Goal: Information Seeking & Learning: Learn about a topic

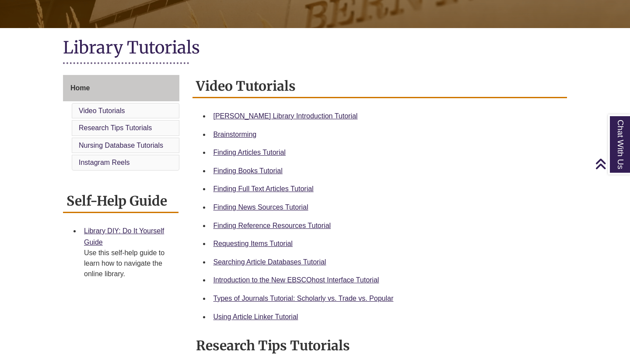
scroll to position [172, 0]
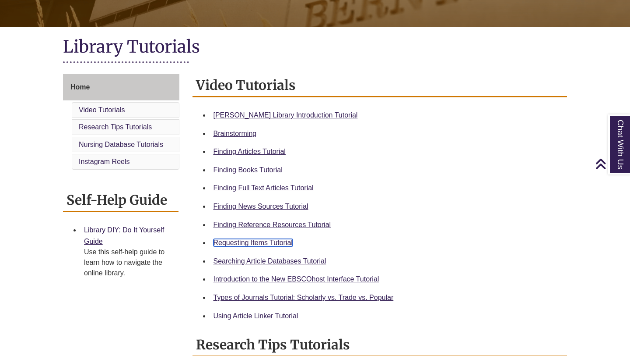
click at [253, 244] on link "Requesting Items Tutorial" at bounding box center [253, 242] width 79 height 7
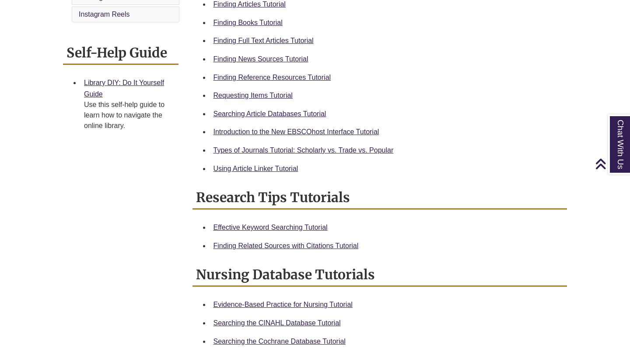
scroll to position [318, 0]
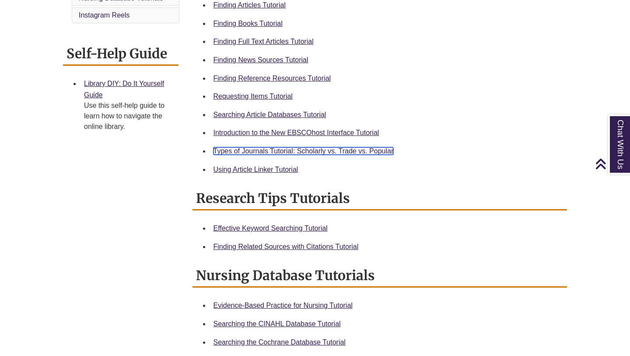
click at [334, 150] on link "Types of Journals Tutorial: Scholarly vs. Trade vs. Popular" at bounding box center [304, 150] width 180 height 7
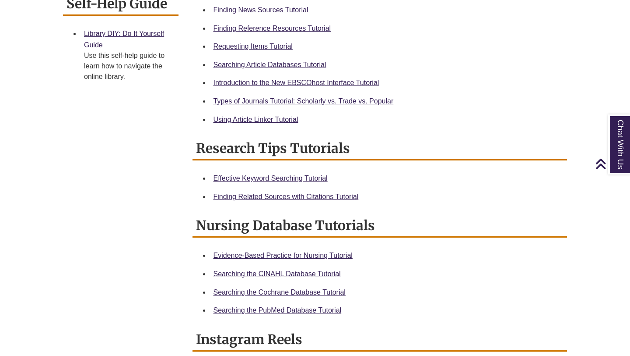
scroll to position [367, 0]
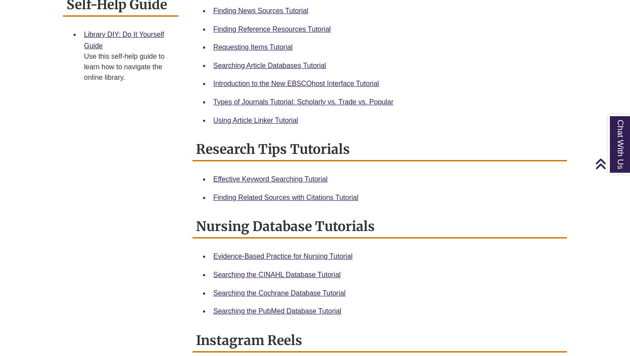
click at [279, 124] on div "Using Article Linker Tutorial" at bounding box center [387, 120] width 347 height 11
click at [278, 122] on link "Using Article Linker Tutorial" at bounding box center [256, 119] width 85 height 7
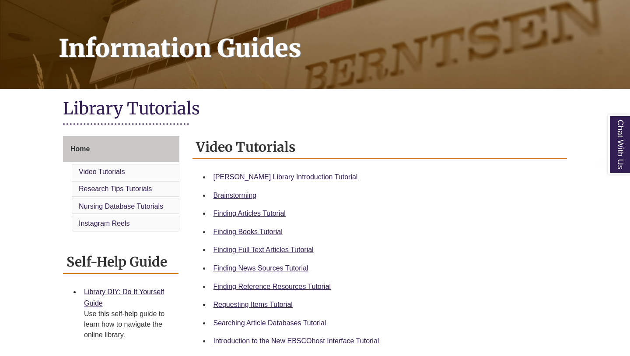
scroll to position [166, 0]
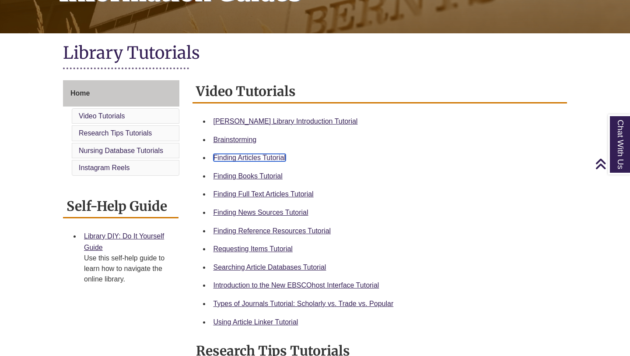
click at [251, 157] on link "Finding Articles Tutorial" at bounding box center [250, 157] width 72 height 7
